Goal: Task Accomplishment & Management: Complete application form

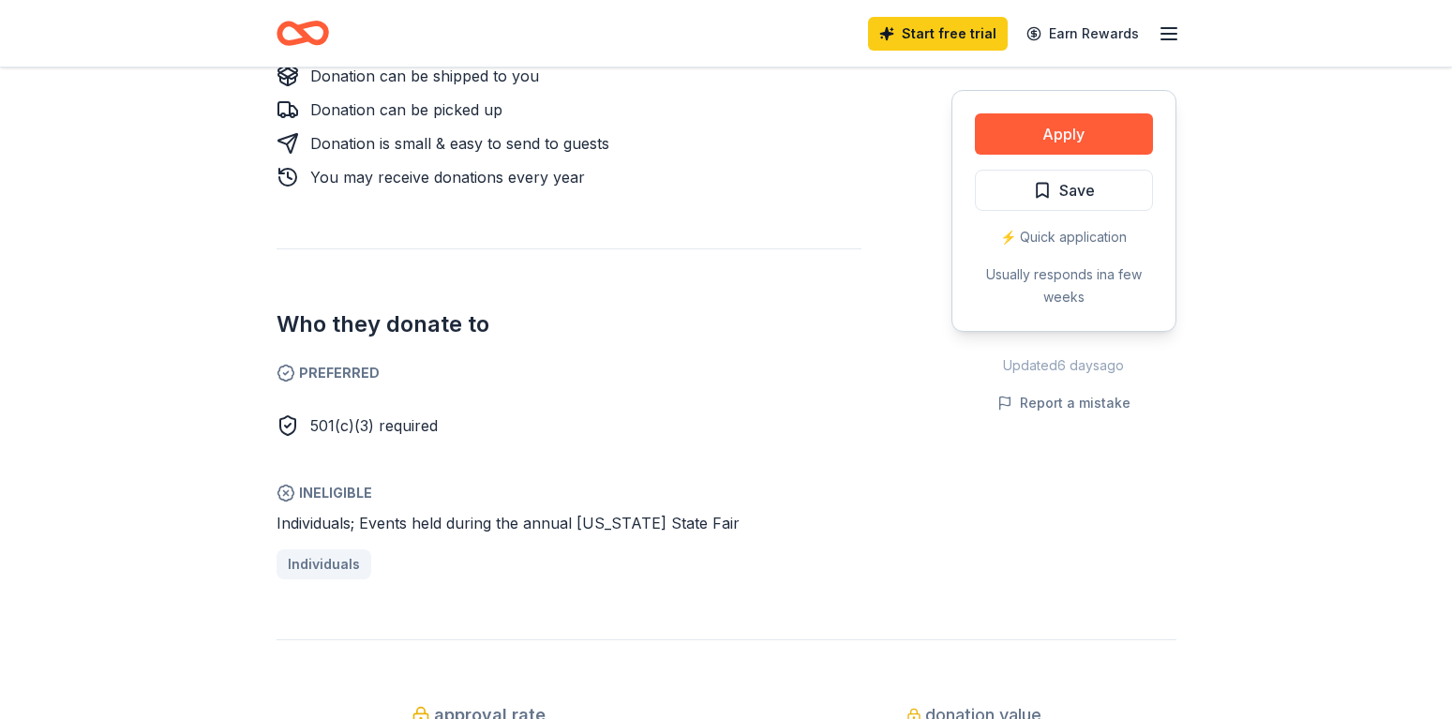
scroll to position [669, 0]
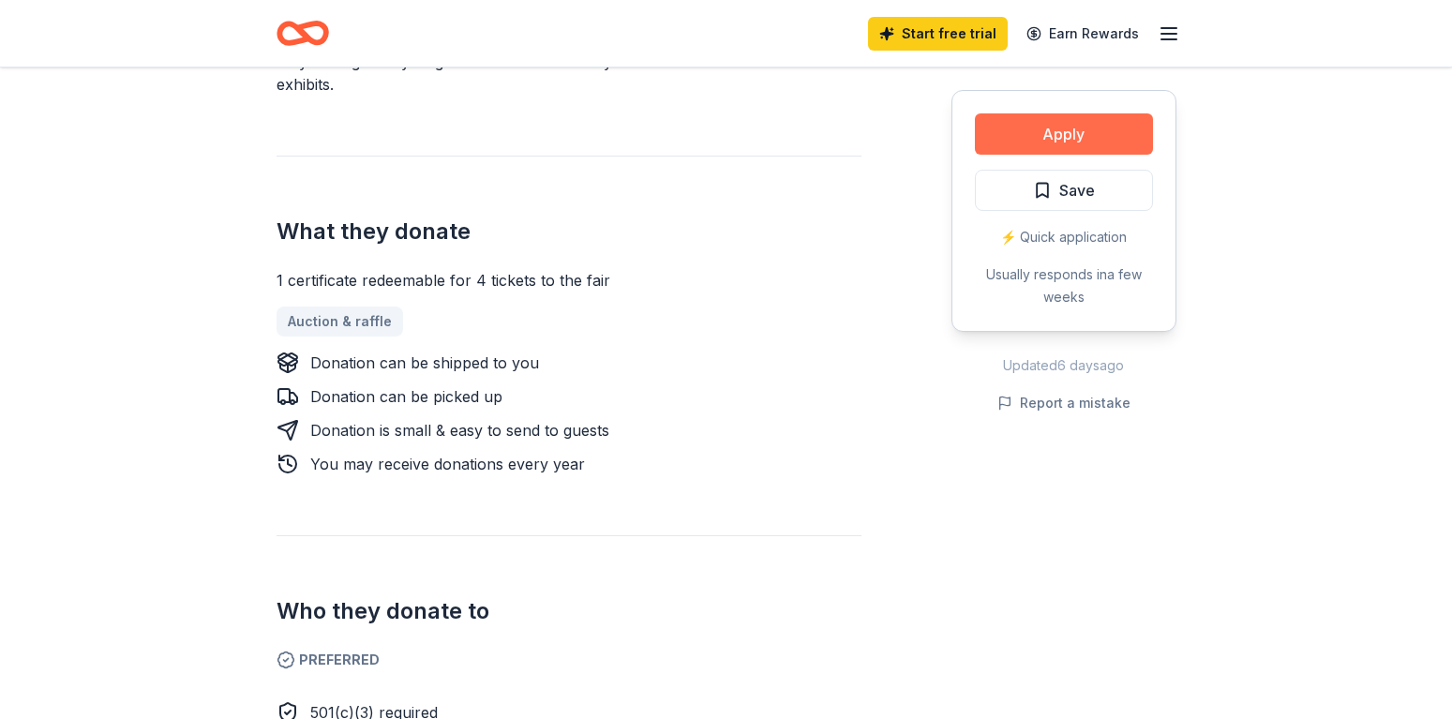
click at [1048, 132] on button "Apply" at bounding box center [1064, 133] width 178 height 41
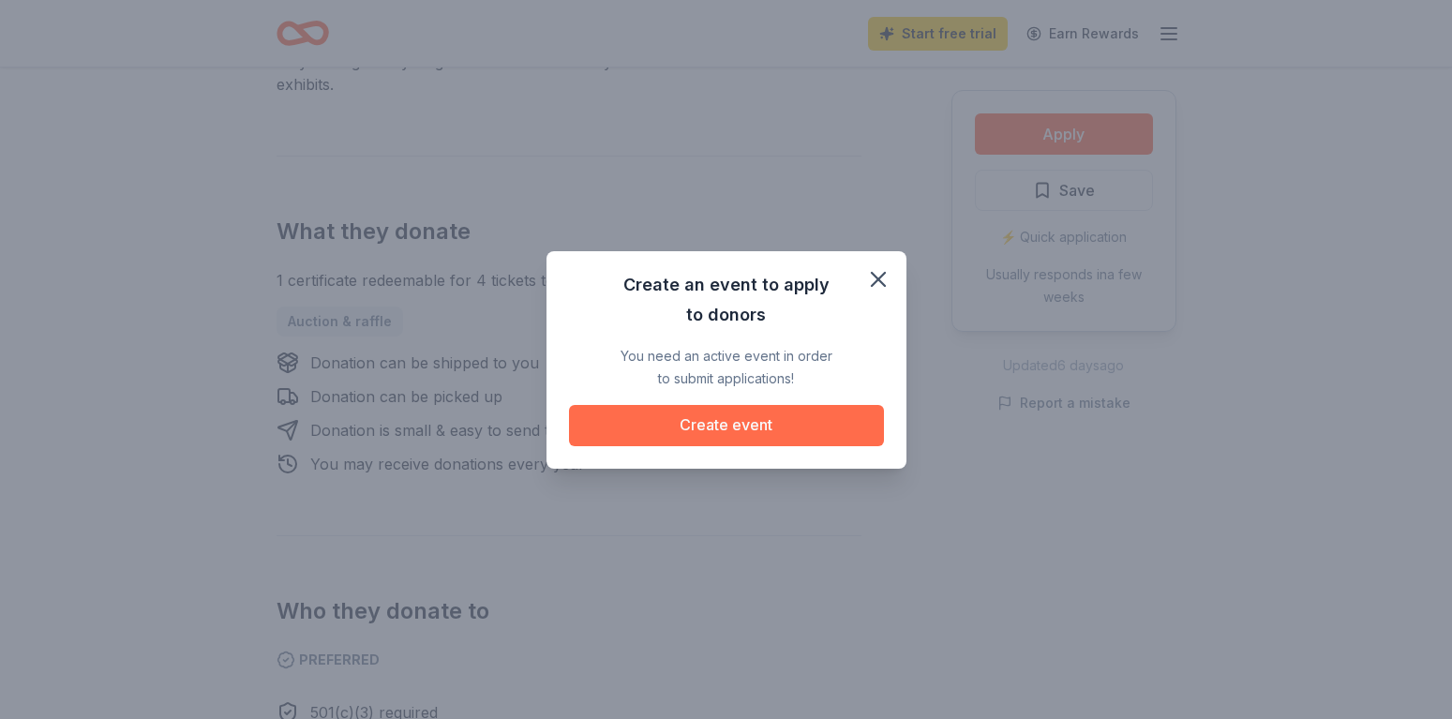
click at [785, 426] on button "Create event" at bounding box center [726, 425] width 315 height 41
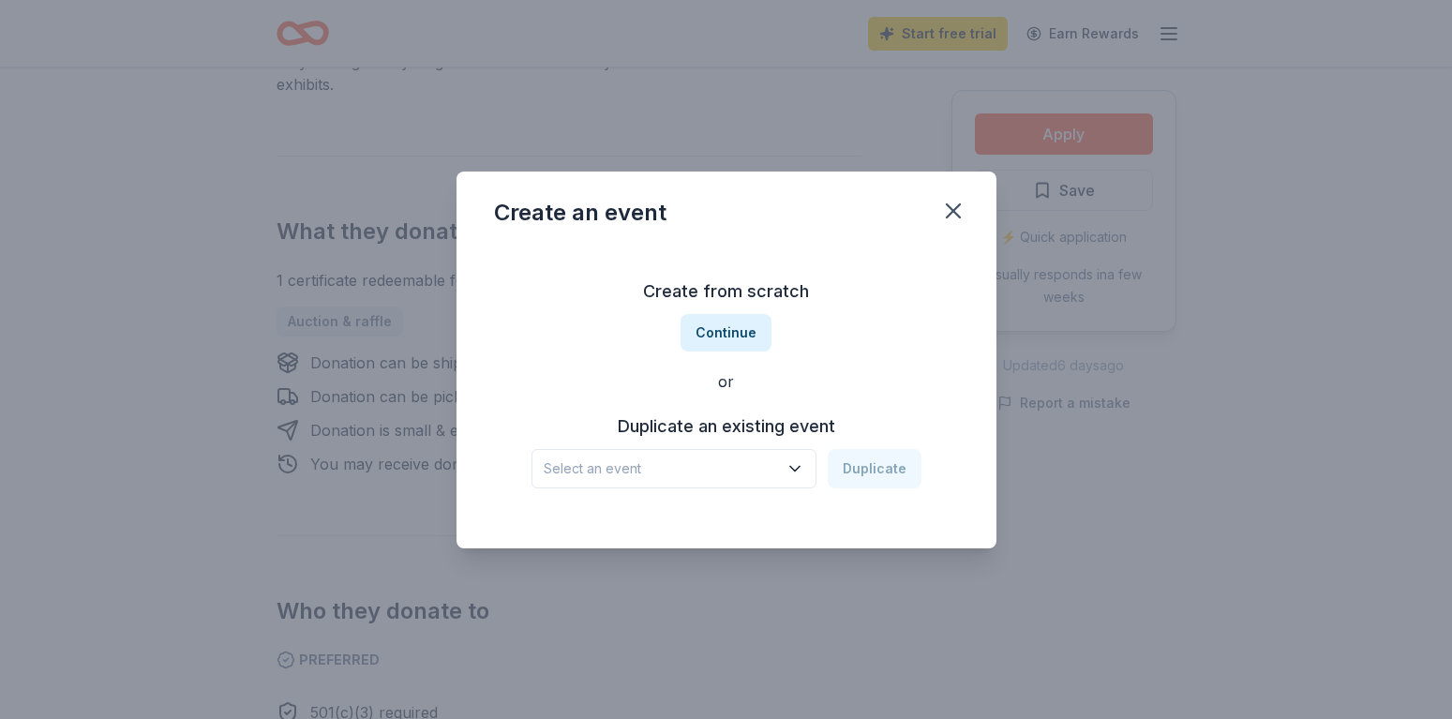
click at [798, 455] on button "Select an event" at bounding box center [674, 468] width 285 height 39
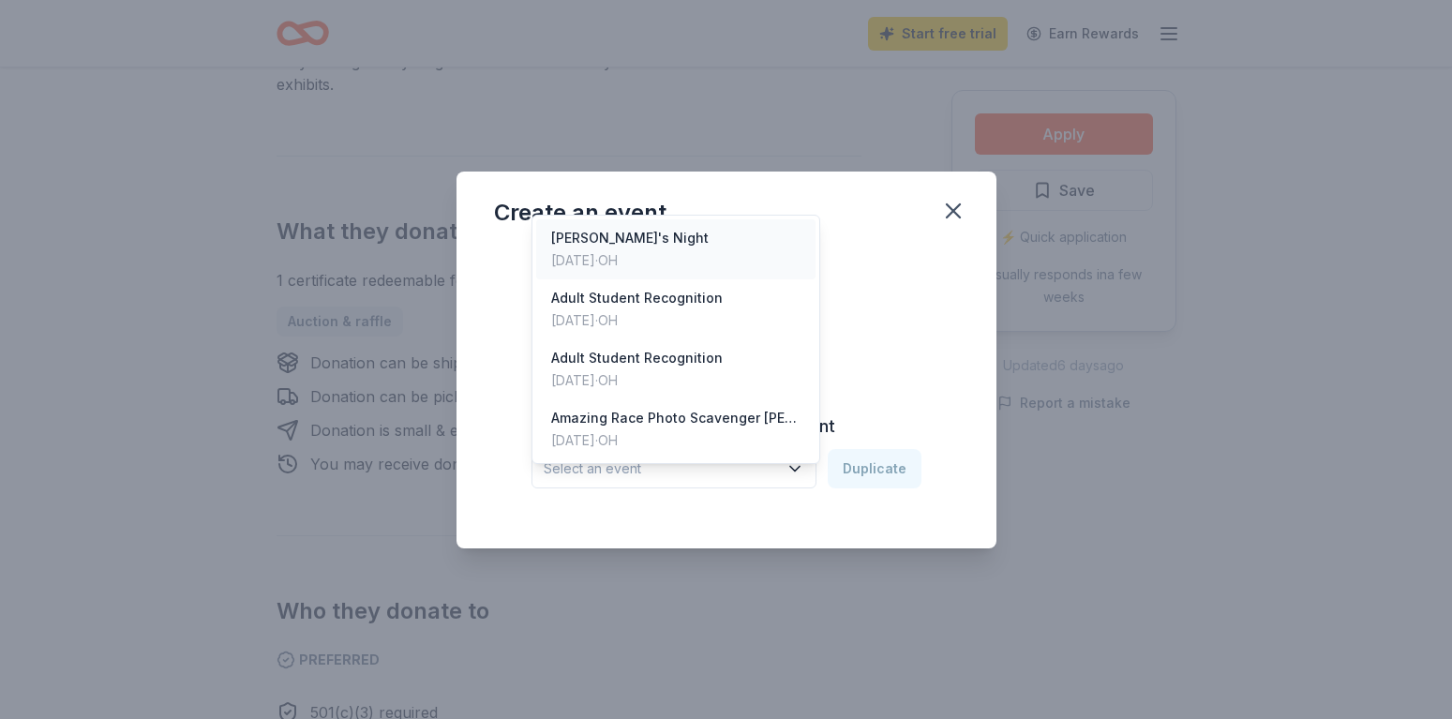
click at [645, 227] on div "[PERSON_NAME]'s Night" at bounding box center [630, 238] width 158 height 23
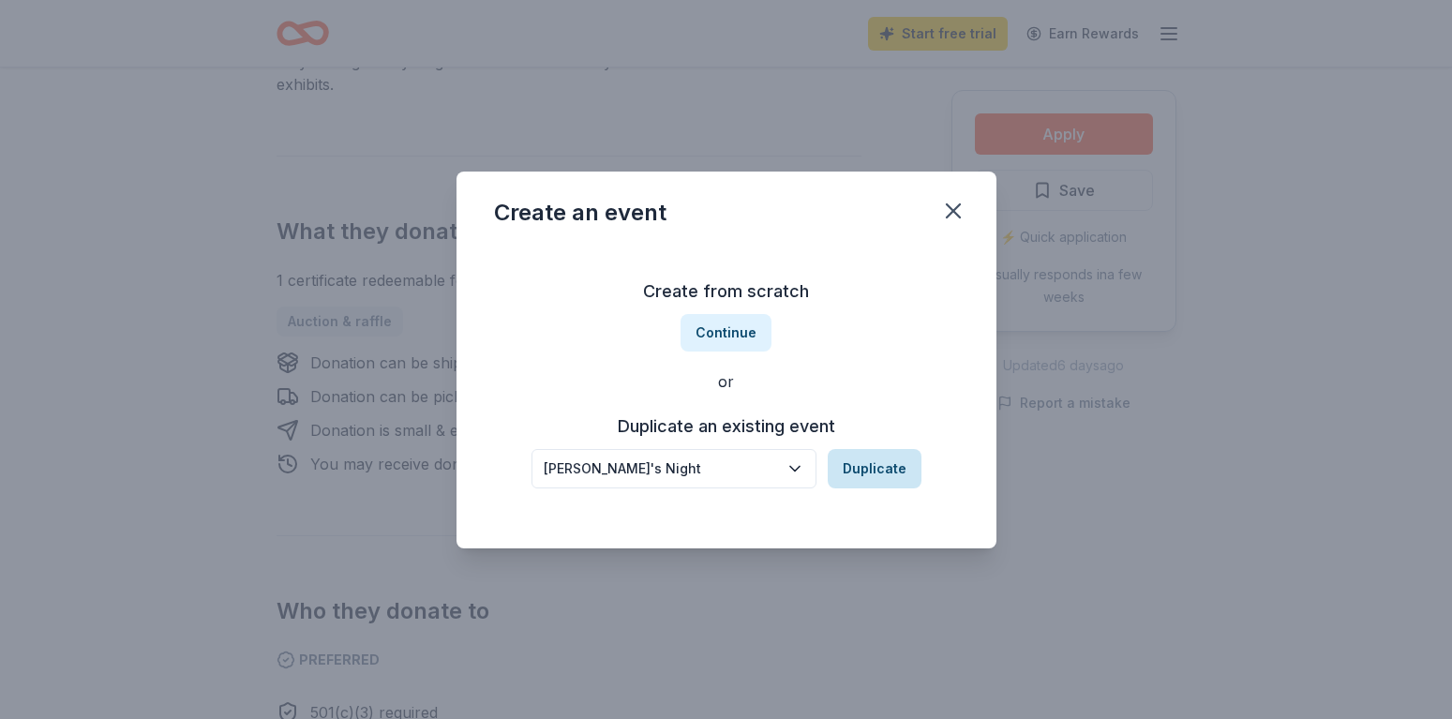
click at [865, 466] on button "Duplicate" at bounding box center [875, 468] width 94 height 39
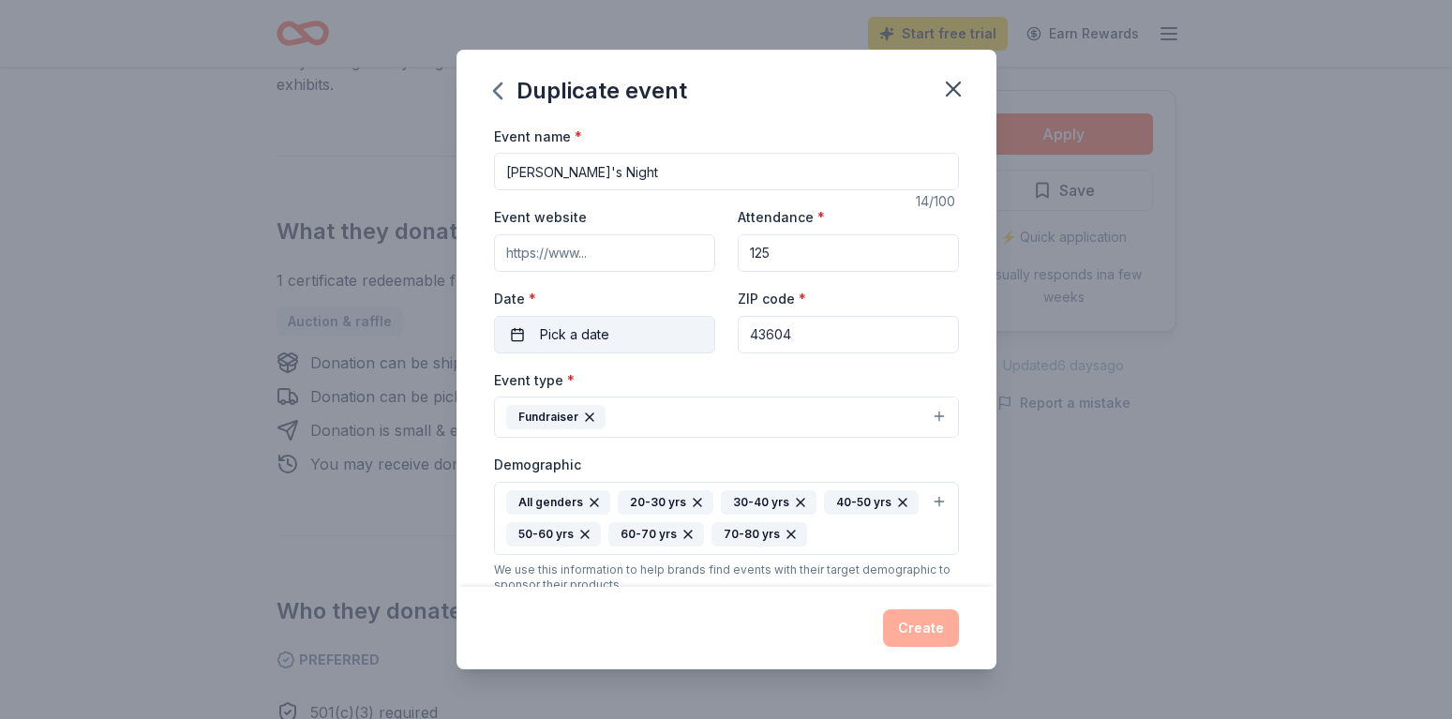
click at [561, 338] on span "Pick a date" at bounding box center [574, 334] width 69 height 23
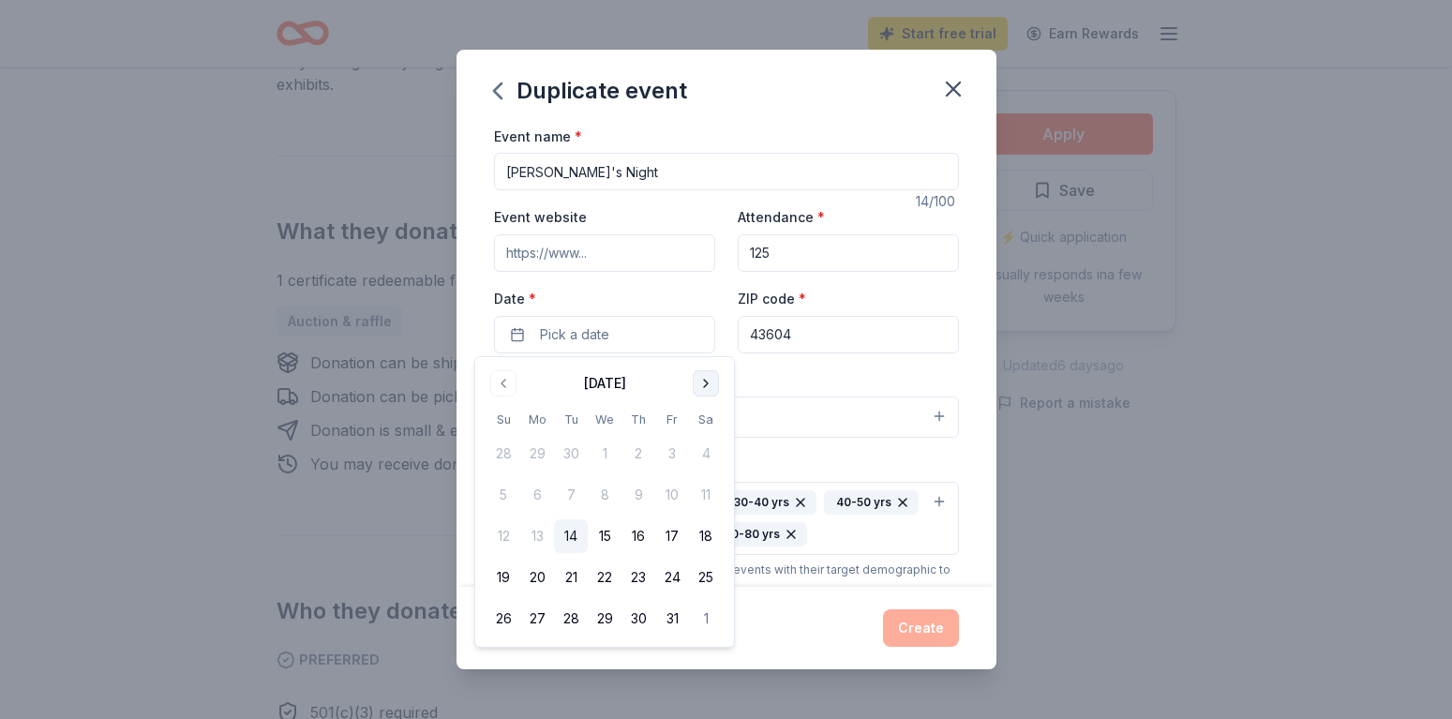
click at [700, 378] on button "Go to next month" at bounding box center [706, 383] width 26 height 26
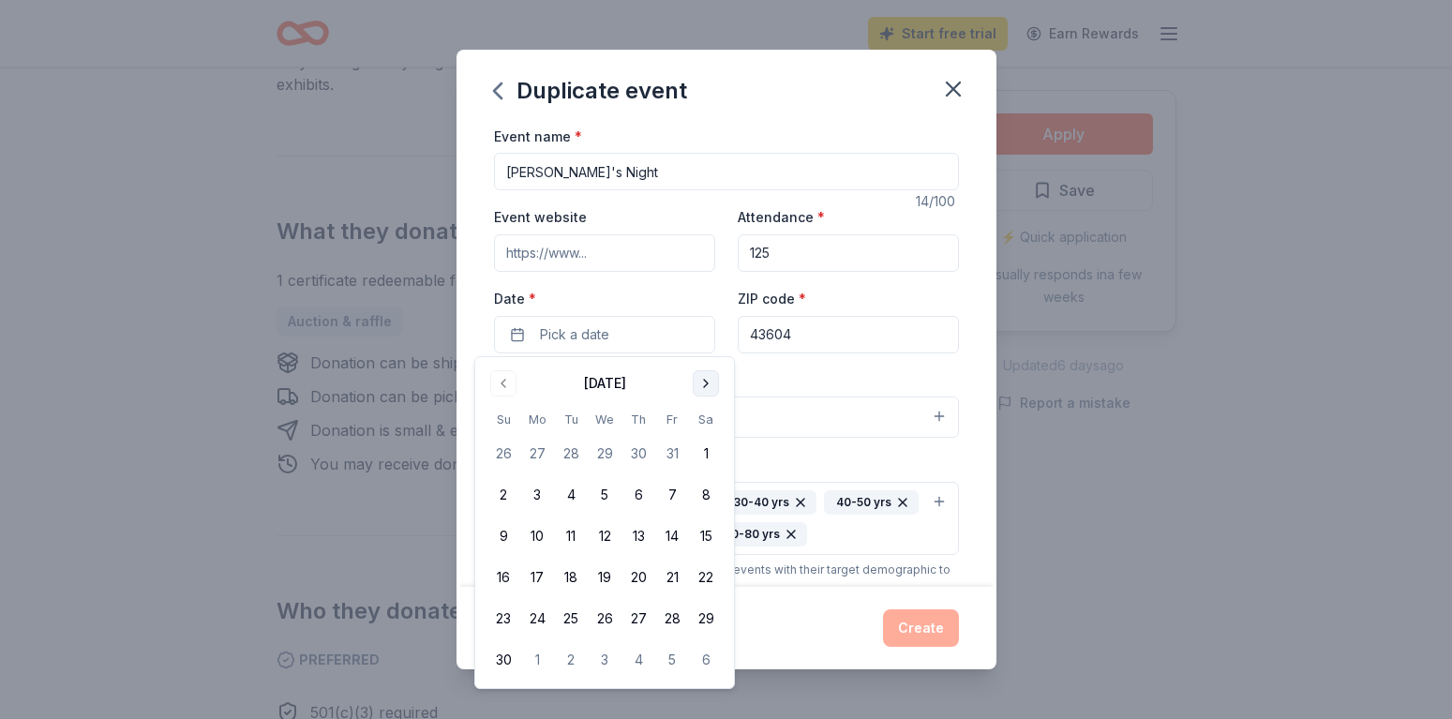
click at [700, 378] on button "Go to next month" at bounding box center [706, 383] width 26 height 26
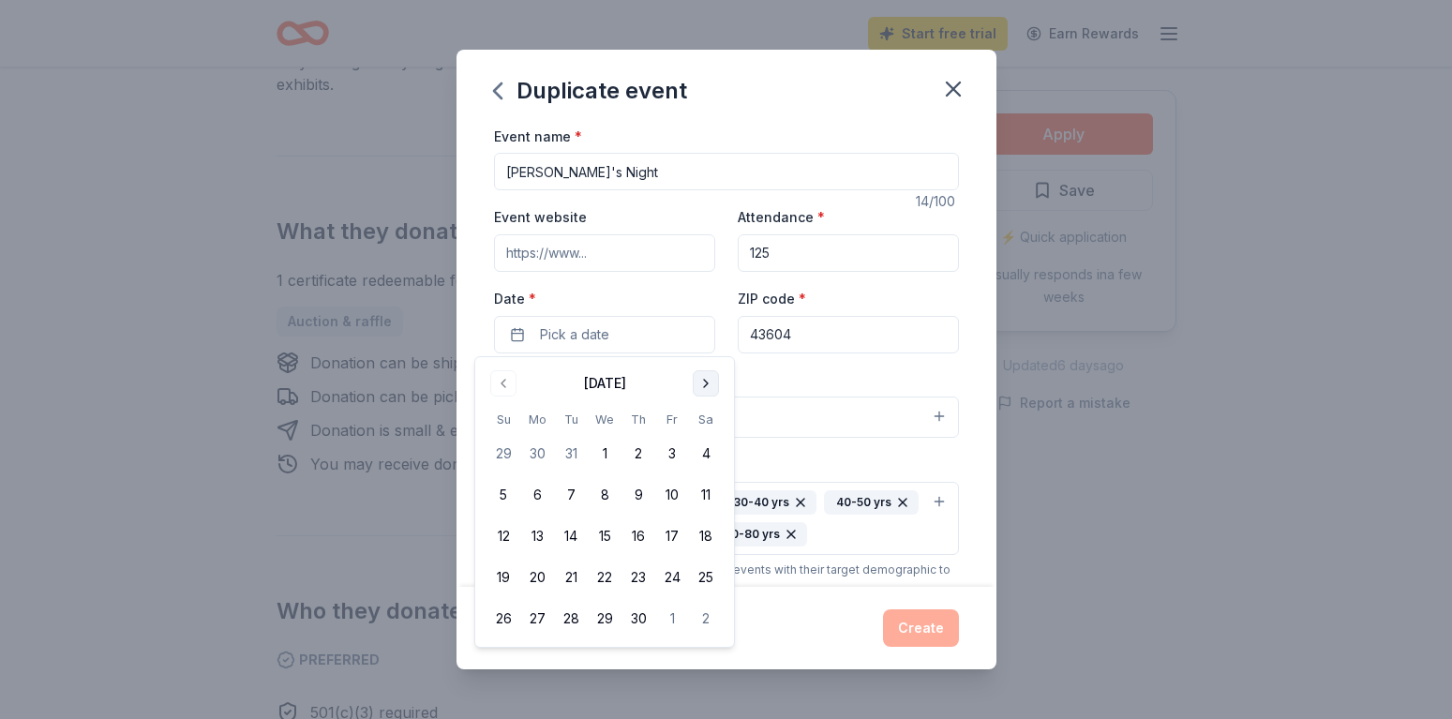
click at [700, 378] on button "Go to next month" at bounding box center [706, 383] width 26 height 26
click at [674, 458] on button "1" at bounding box center [672, 454] width 34 height 34
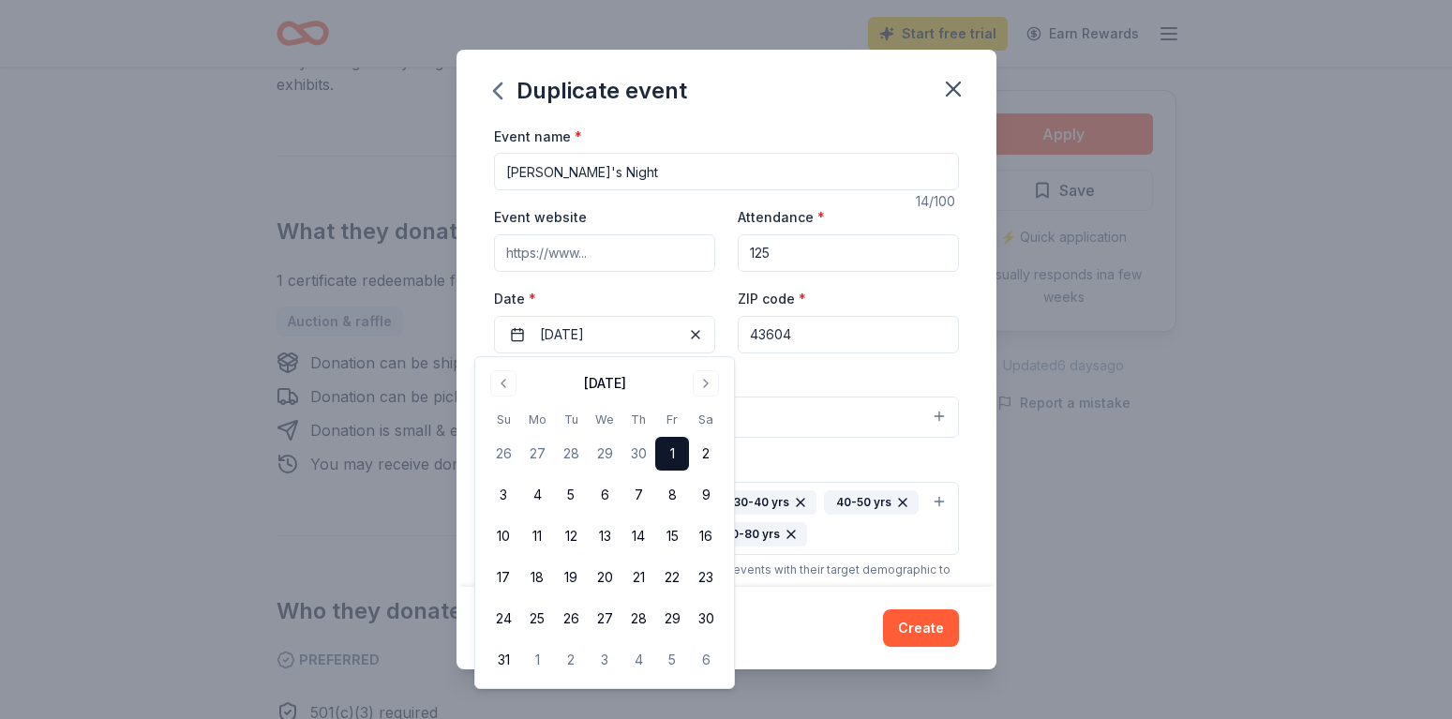
click at [975, 367] on div "Event name * Claire's Night 14 /100 Event website Attendance * 125 Date * 05/01…" at bounding box center [727, 356] width 540 height 463
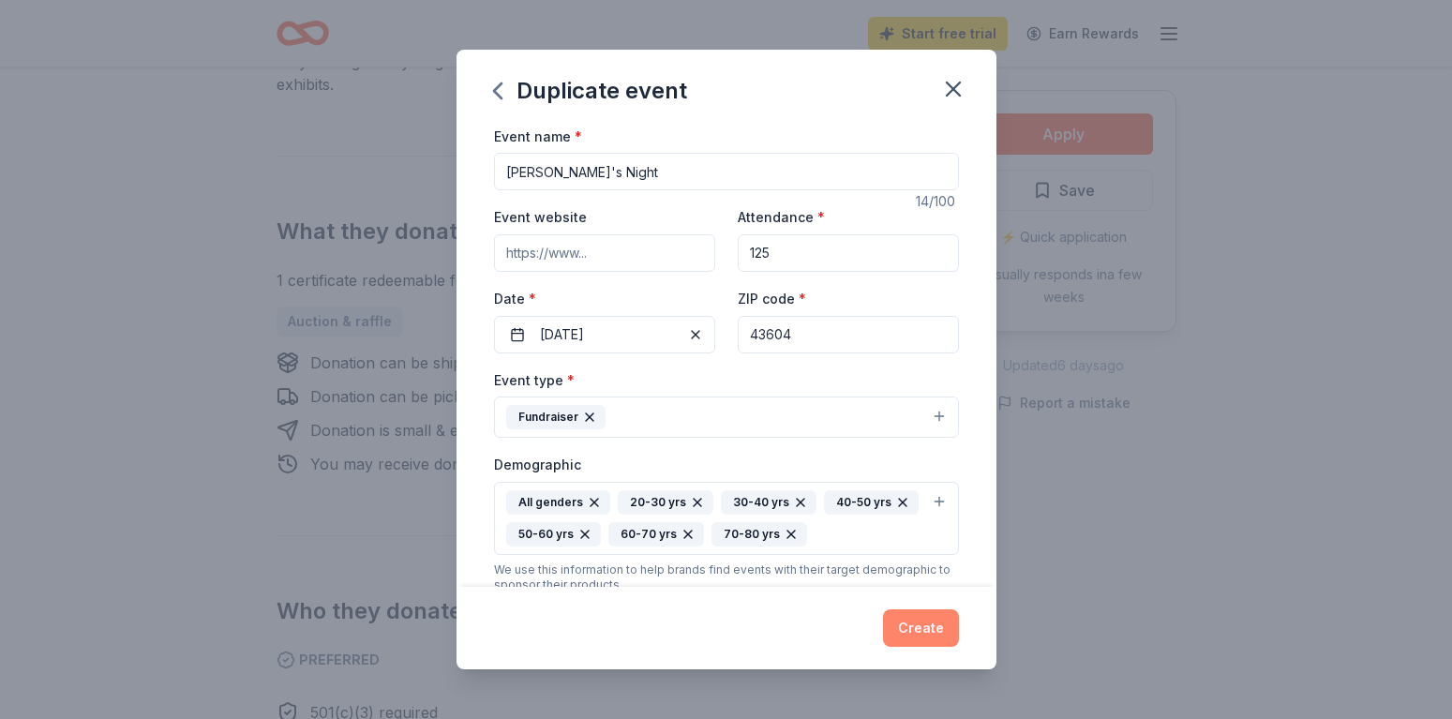
click at [929, 634] on button "Create" at bounding box center [921, 628] width 76 height 38
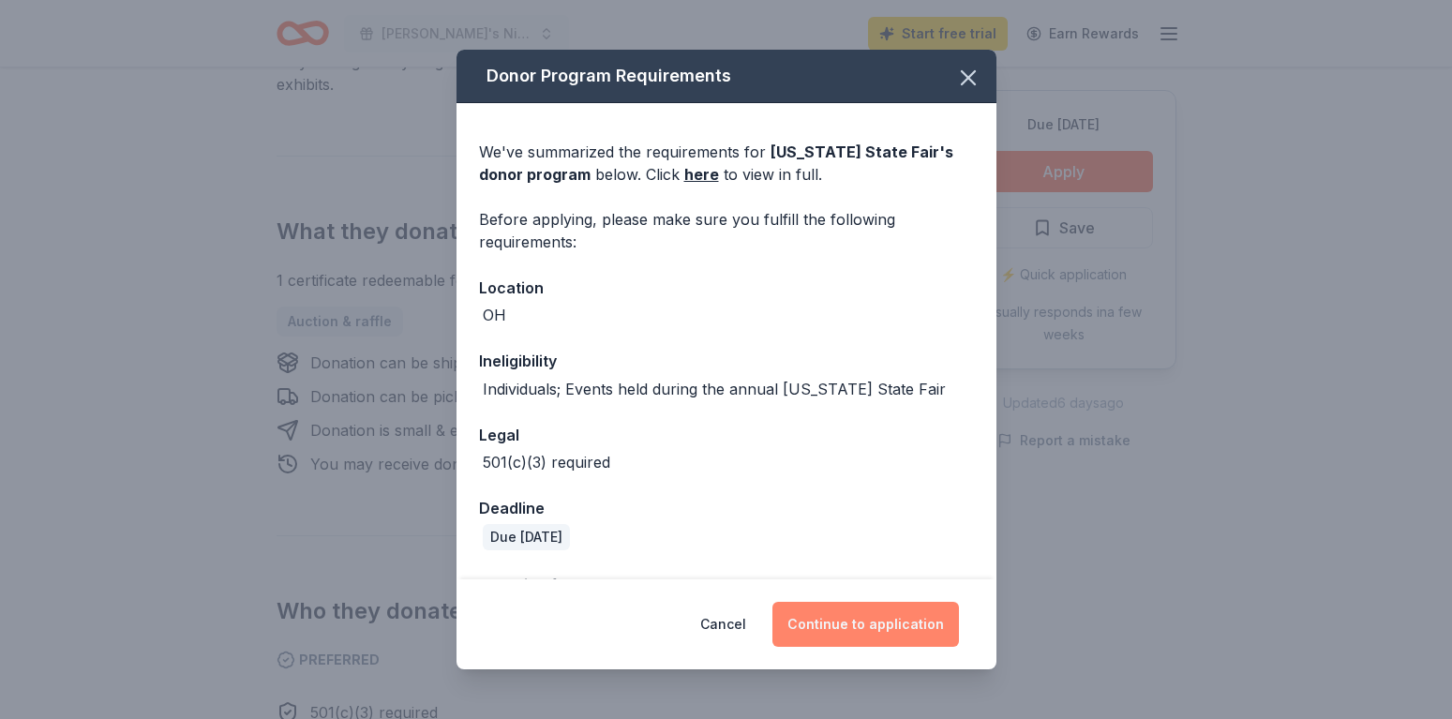
click at [885, 624] on button "Continue to application" at bounding box center [866, 624] width 187 height 45
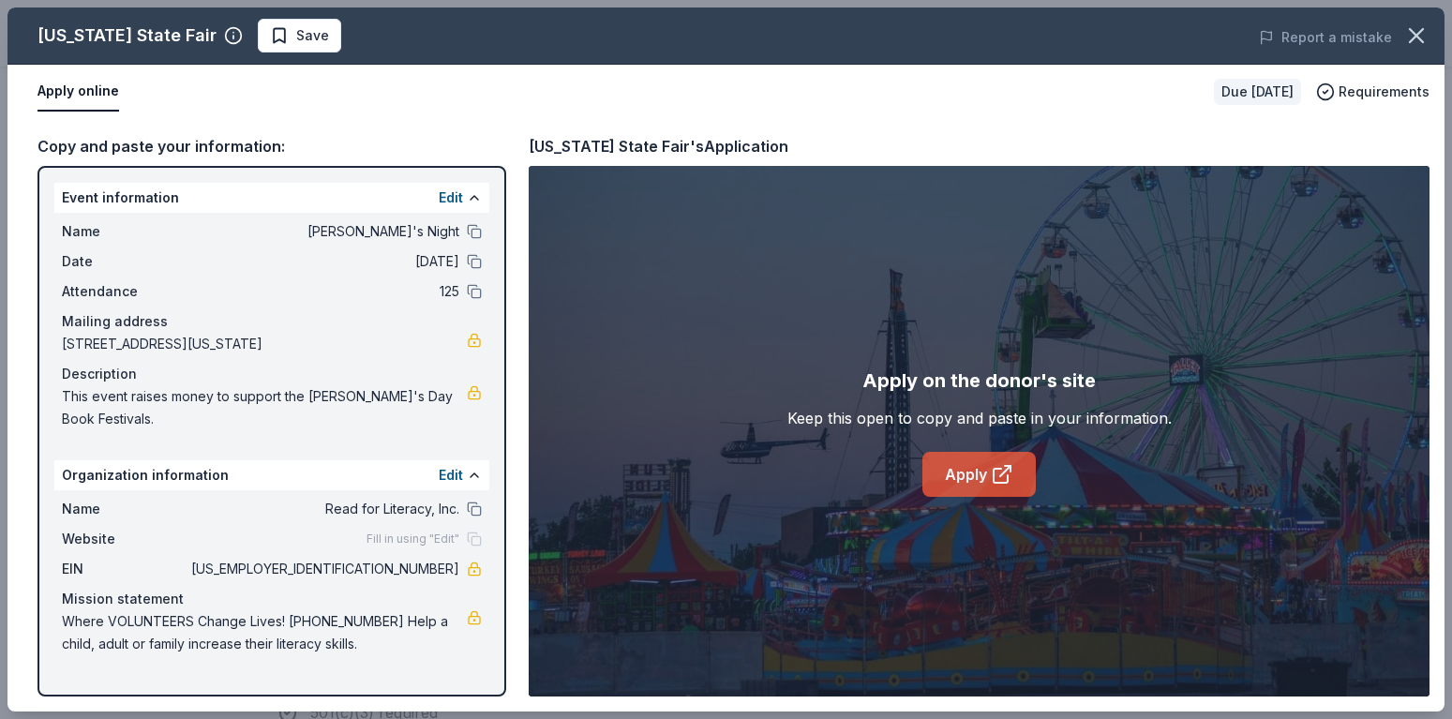
click at [973, 479] on link "Apply" at bounding box center [979, 474] width 113 height 45
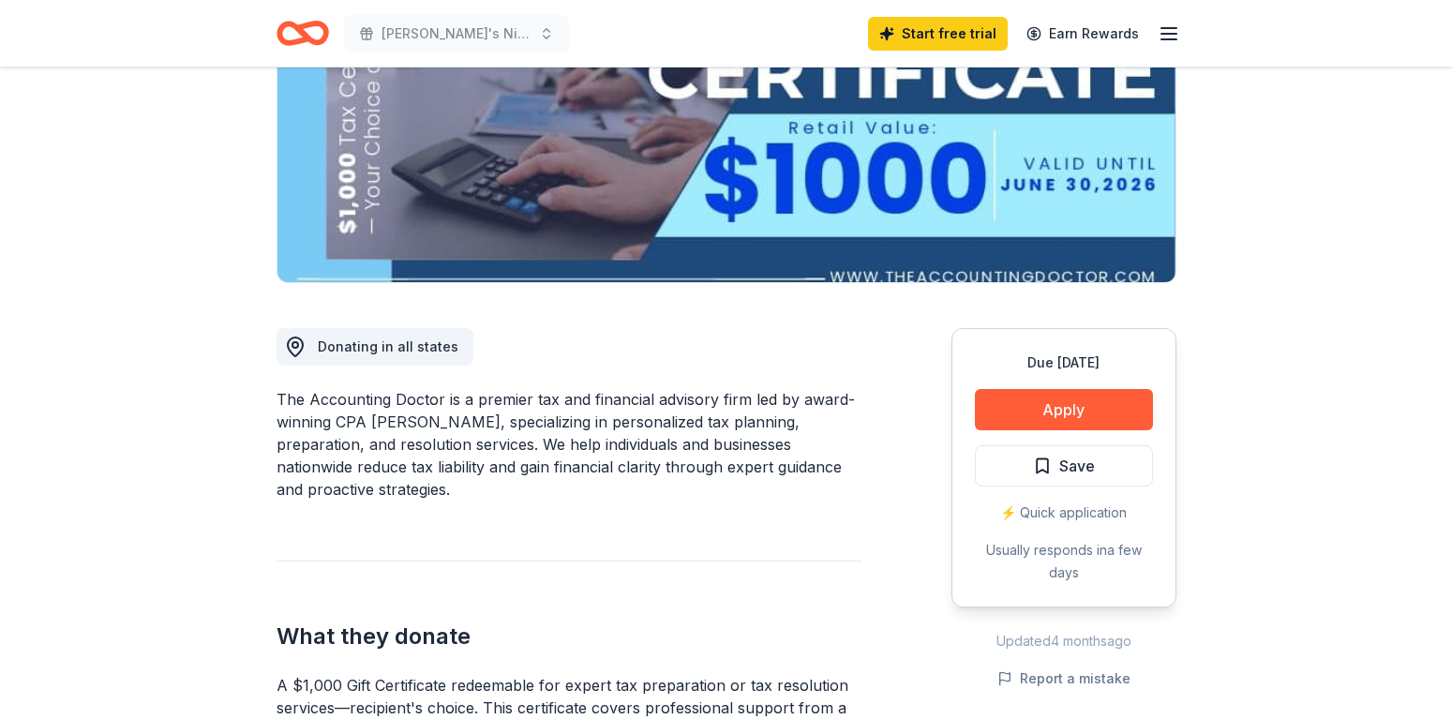
scroll to position [96, 0]
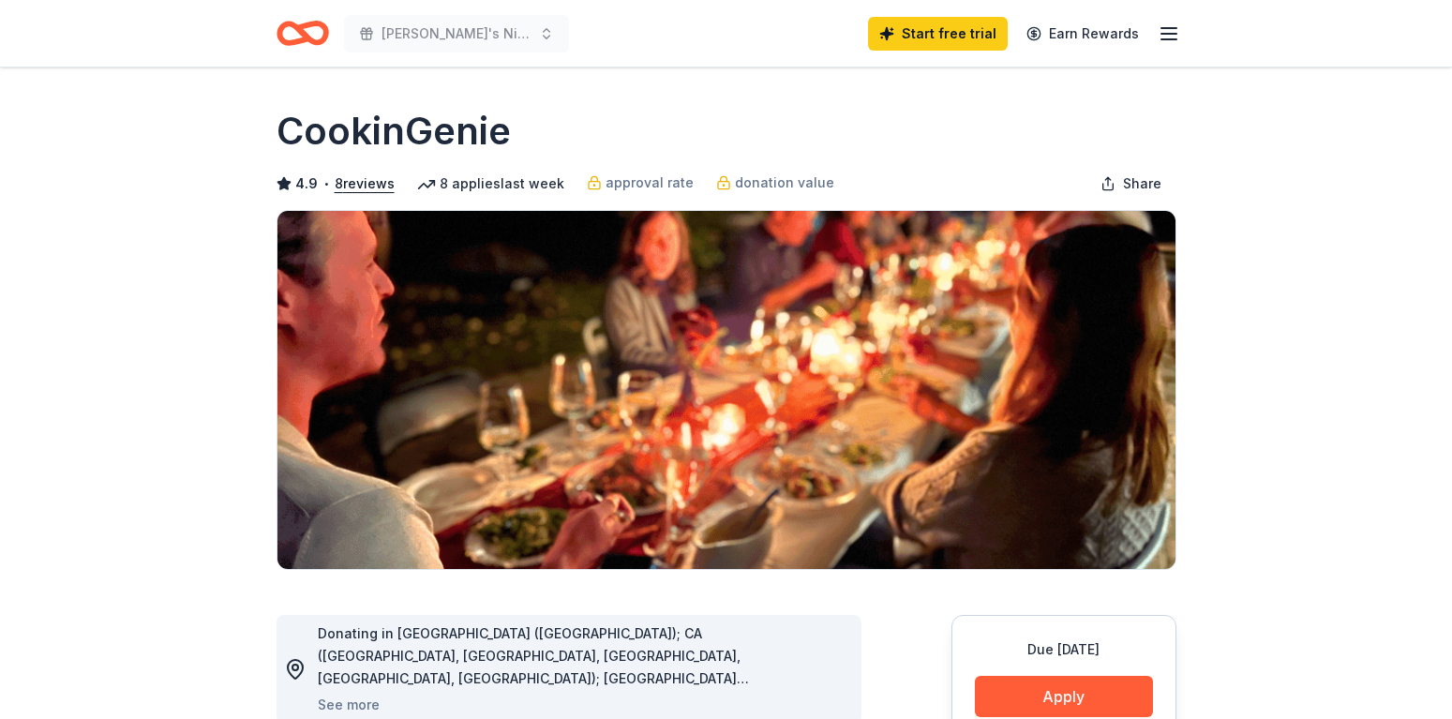
click at [1164, 35] on icon "button" at bounding box center [1169, 34] width 23 height 23
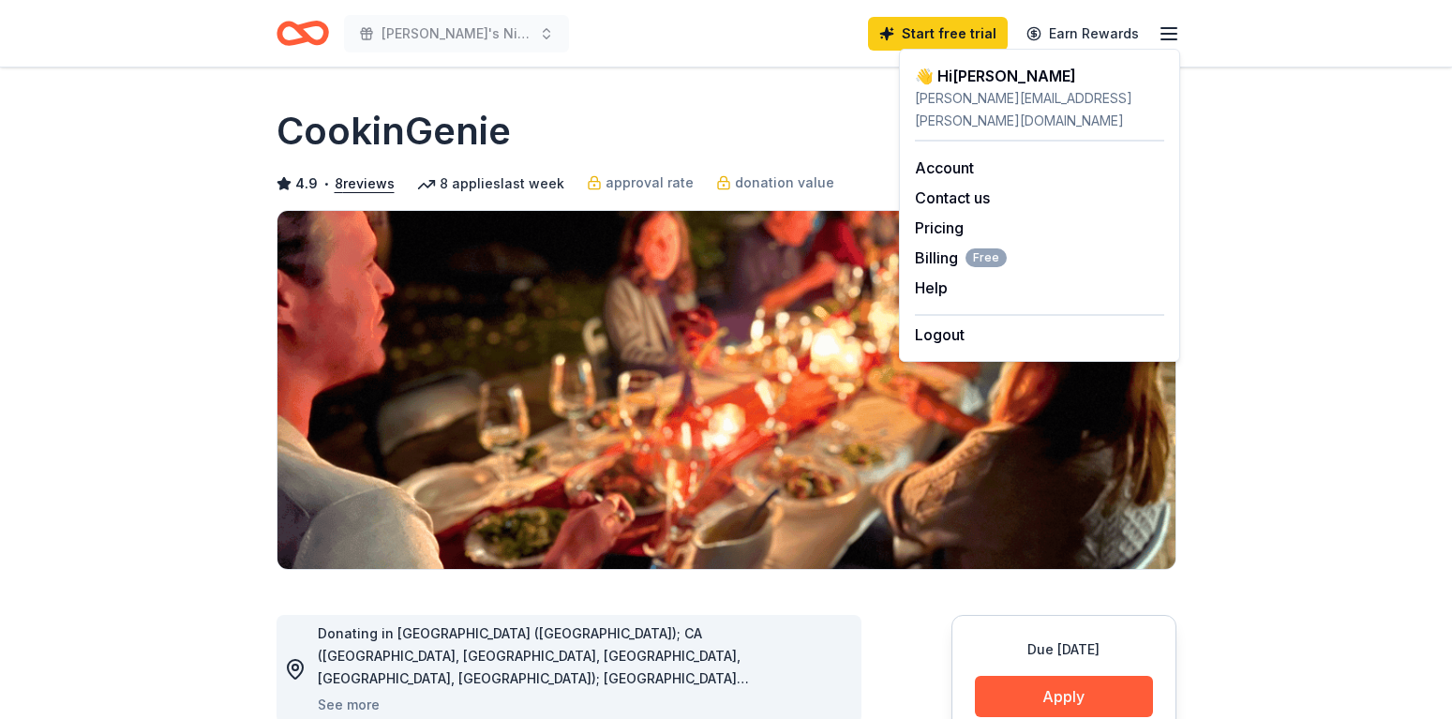
click at [1164, 35] on icon "button" at bounding box center [1169, 34] width 23 height 23
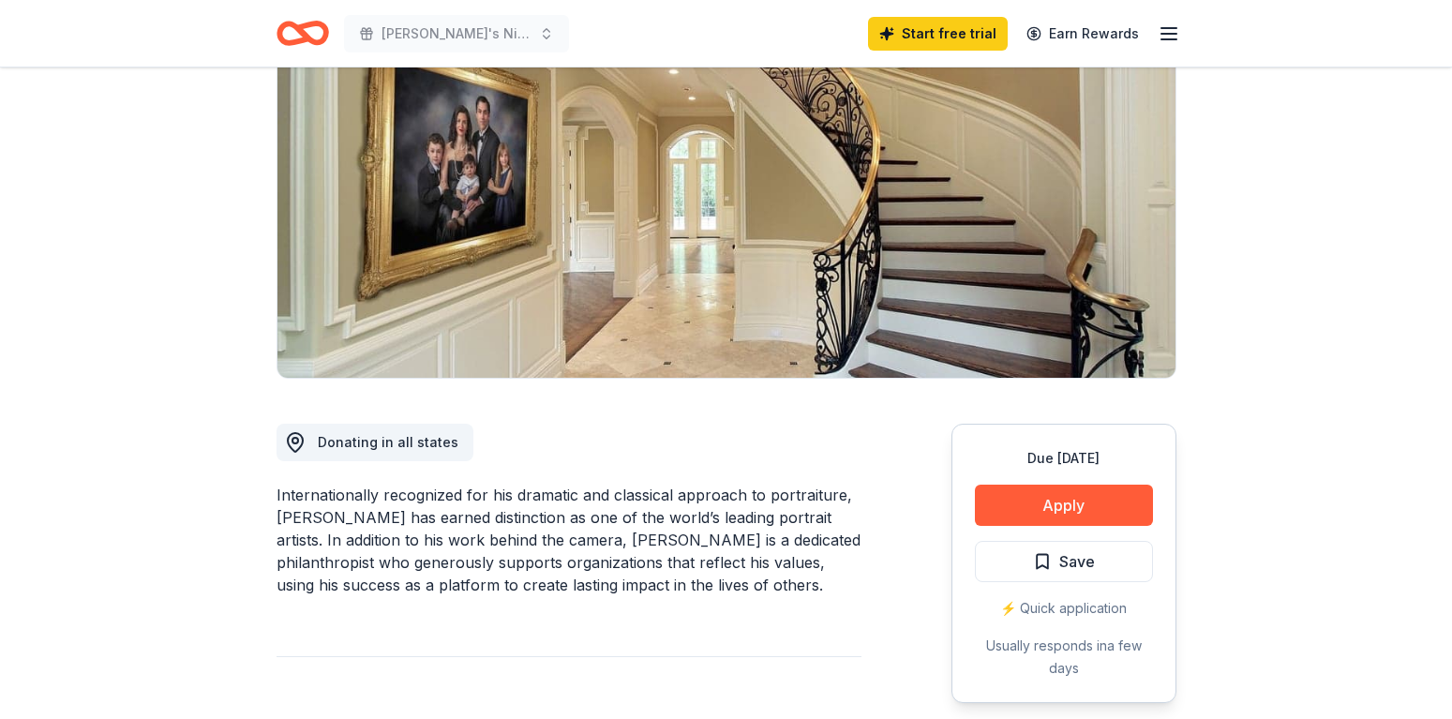
scroll to position [478, 0]
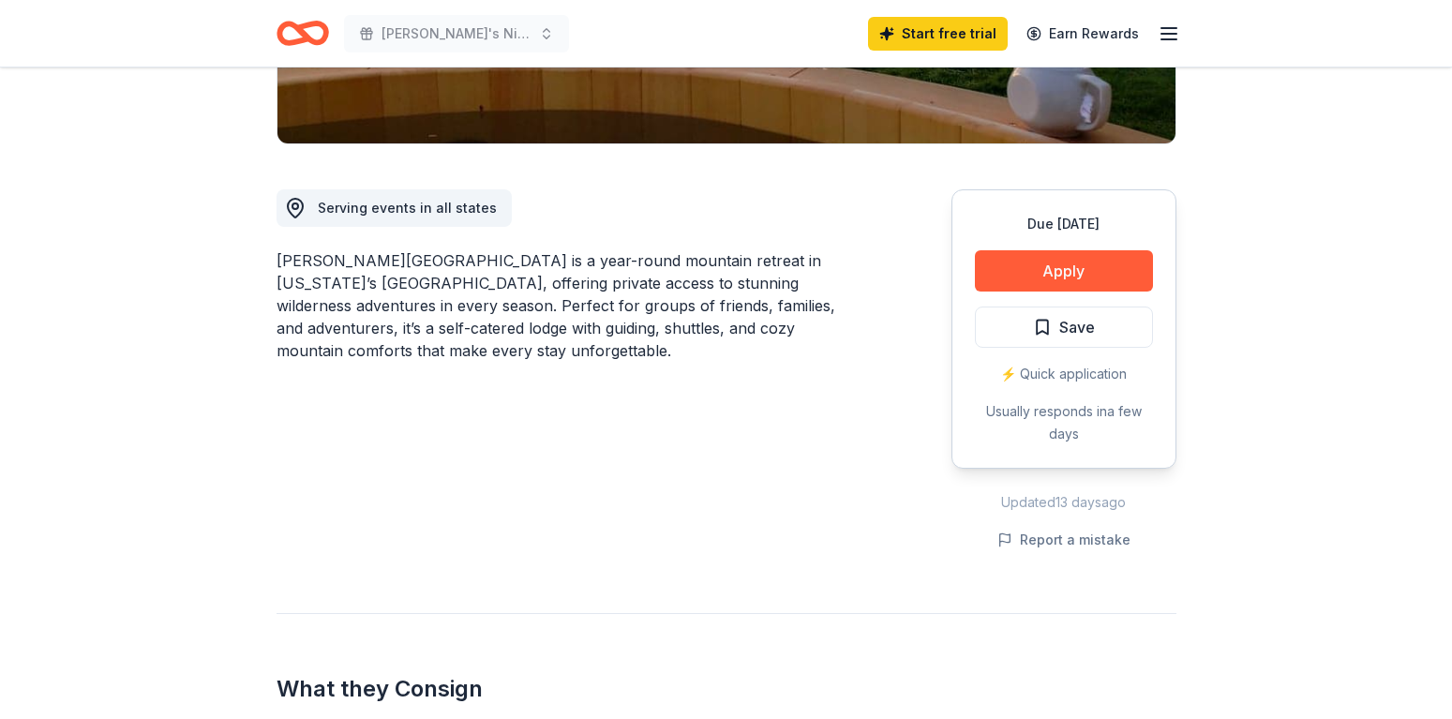
scroll to position [669, 0]
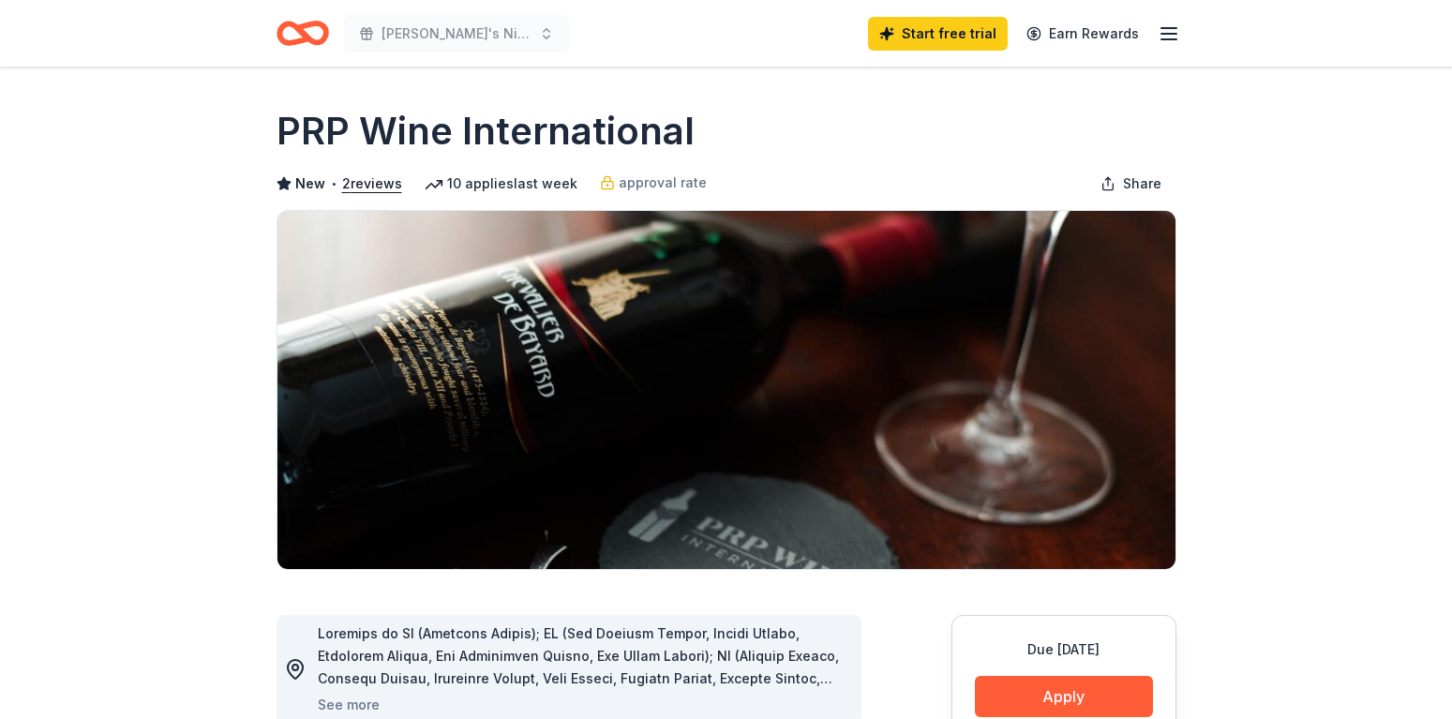
scroll to position [96, 0]
